Goal: Consume media (video, audio)

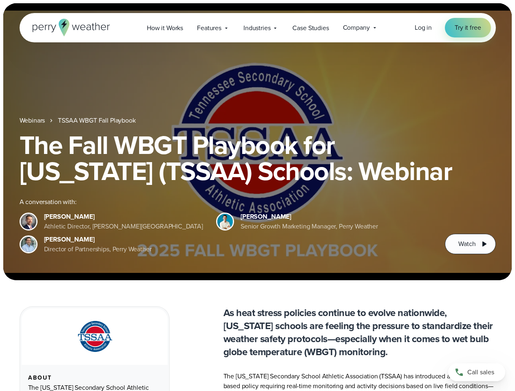
click at [257, 196] on div "The Fall WBGT Playbook for [US_STATE] (TSSAA) Schools: Webinar A conversation w…" at bounding box center [258, 193] width 476 height 122
click at [257, 28] on span "Industries" at bounding box center [256, 28] width 27 height 10
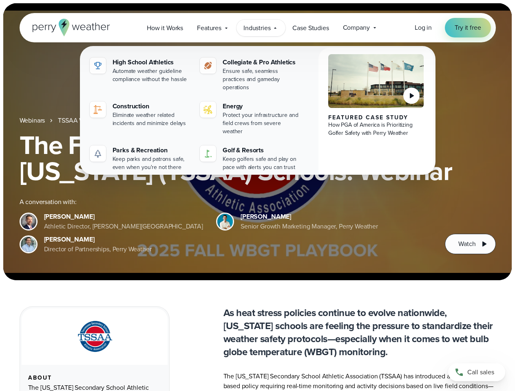
click at [257, 142] on h1 "The Fall WBGT Playbook for [US_STATE] (TSSAA) Schools: Webinar" at bounding box center [258, 158] width 476 height 52
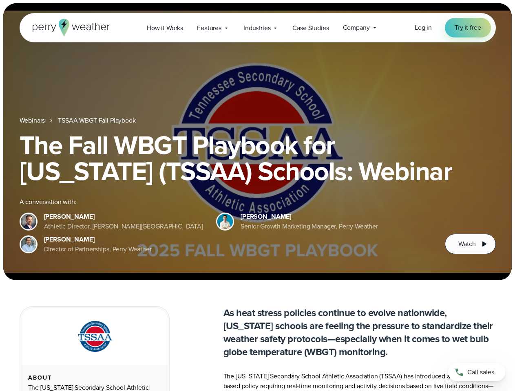
click at [97, 121] on link "TSSAA WBGT Fall Playbook" at bounding box center [96, 121] width 77 height 10
click at [470, 244] on span "Watch" at bounding box center [466, 244] width 17 height 10
